Goal: Transaction & Acquisition: Book appointment/travel/reservation

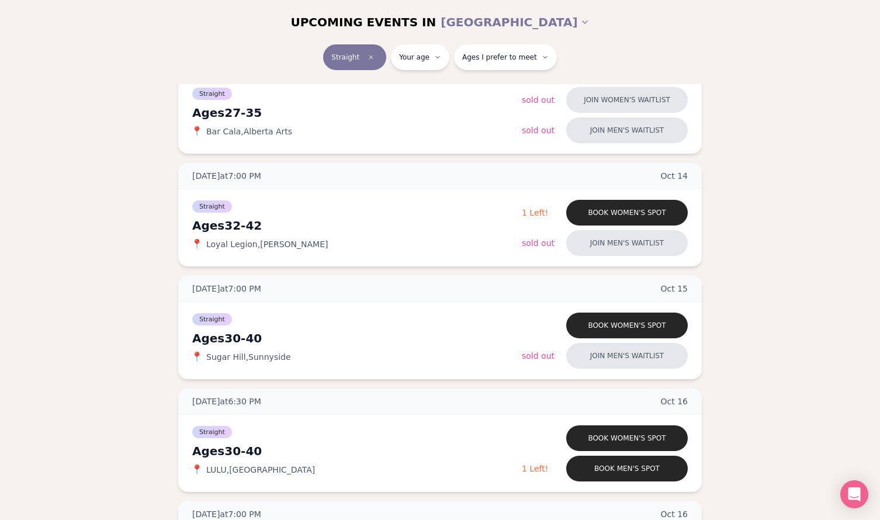
scroll to position [194, 0]
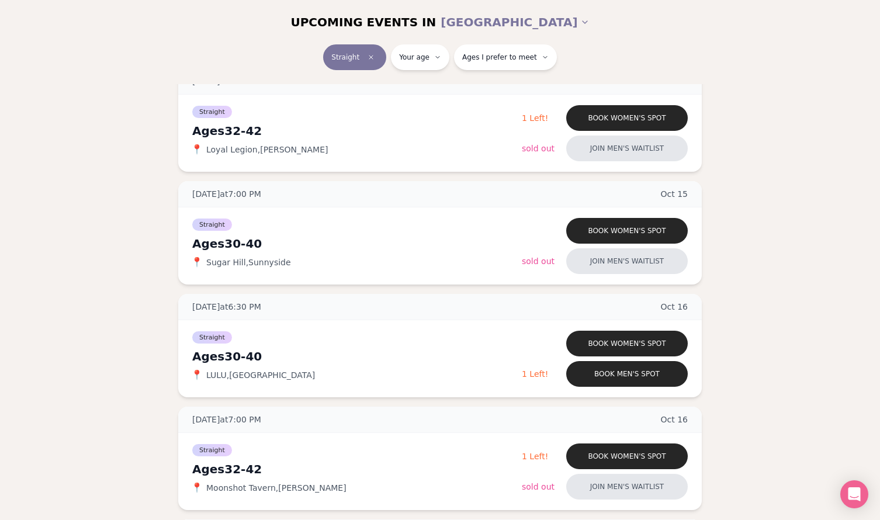
scroll to position [280, 0]
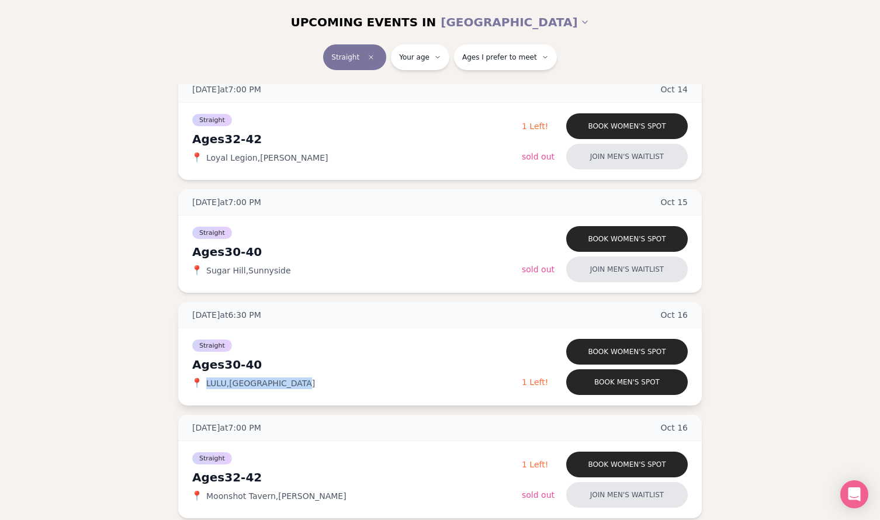
drag, startPoint x: 311, startPoint y: 387, endPoint x: 203, endPoint y: 386, distance: 108.7
click at [203, 386] on div "📍 LULU , Central Eastside" at bounding box center [357, 383] width 330 height 12
copy div "📍 LULU , Central Eastside"
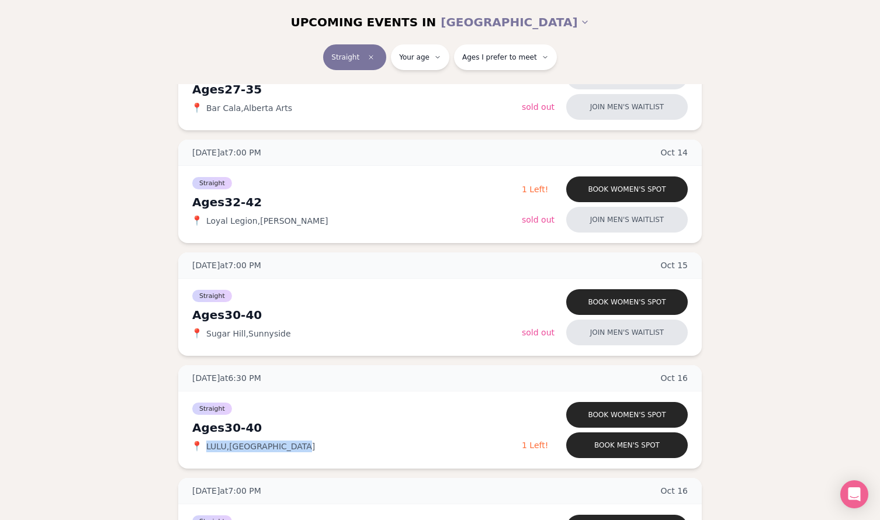
scroll to position [212, 0]
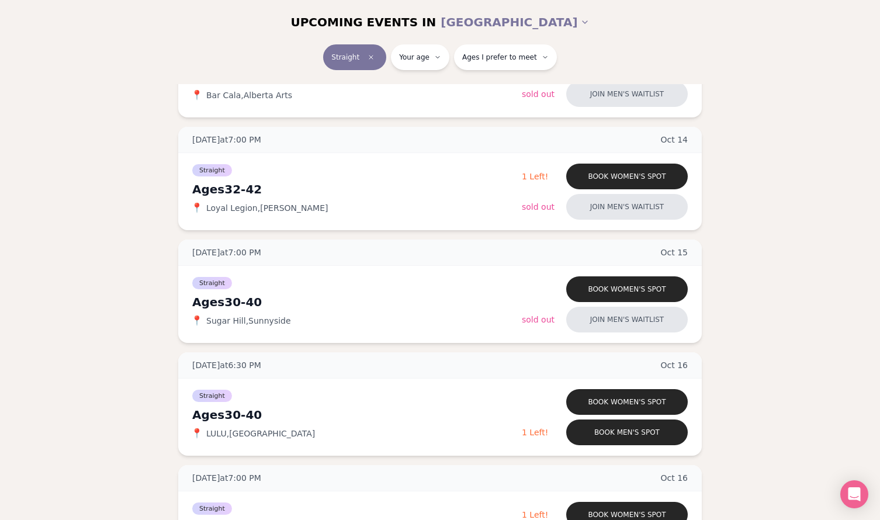
scroll to position [231, 0]
click at [635, 426] on button "Book men's spot" at bounding box center [627, 432] width 122 height 26
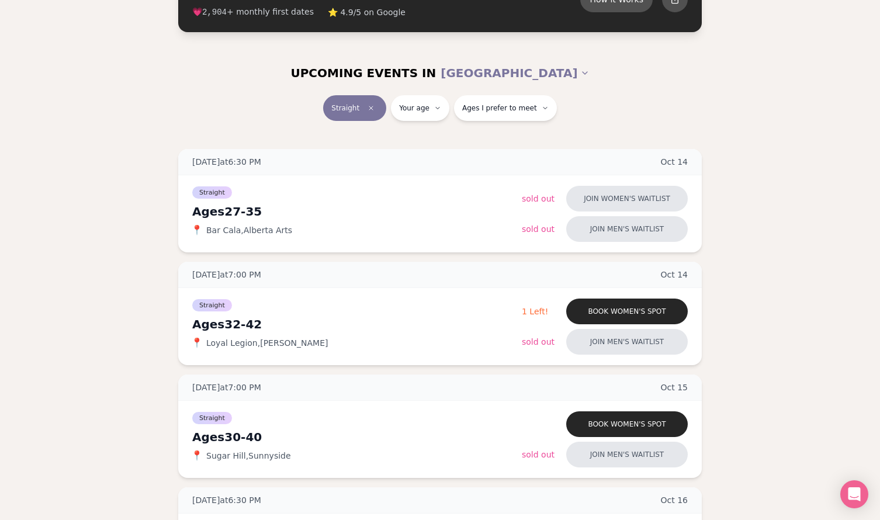
scroll to position [152, 0]
